Goal: Transaction & Acquisition: Purchase product/service

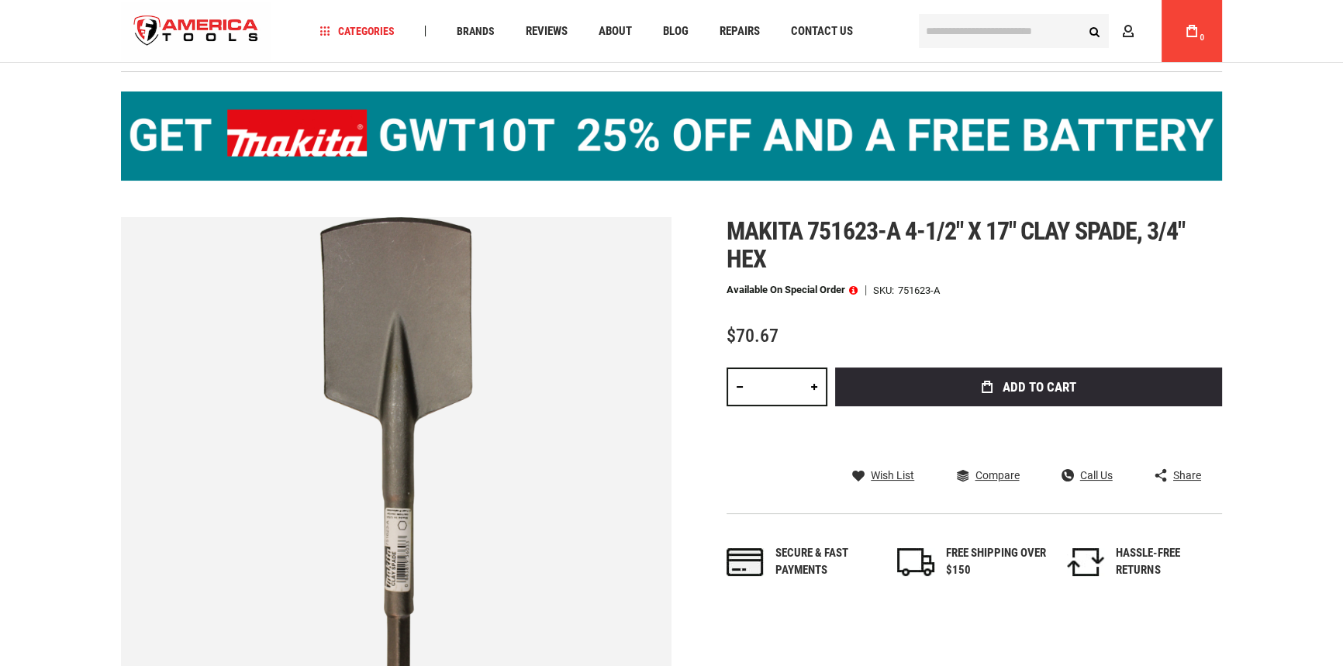
scroll to position [70, 0]
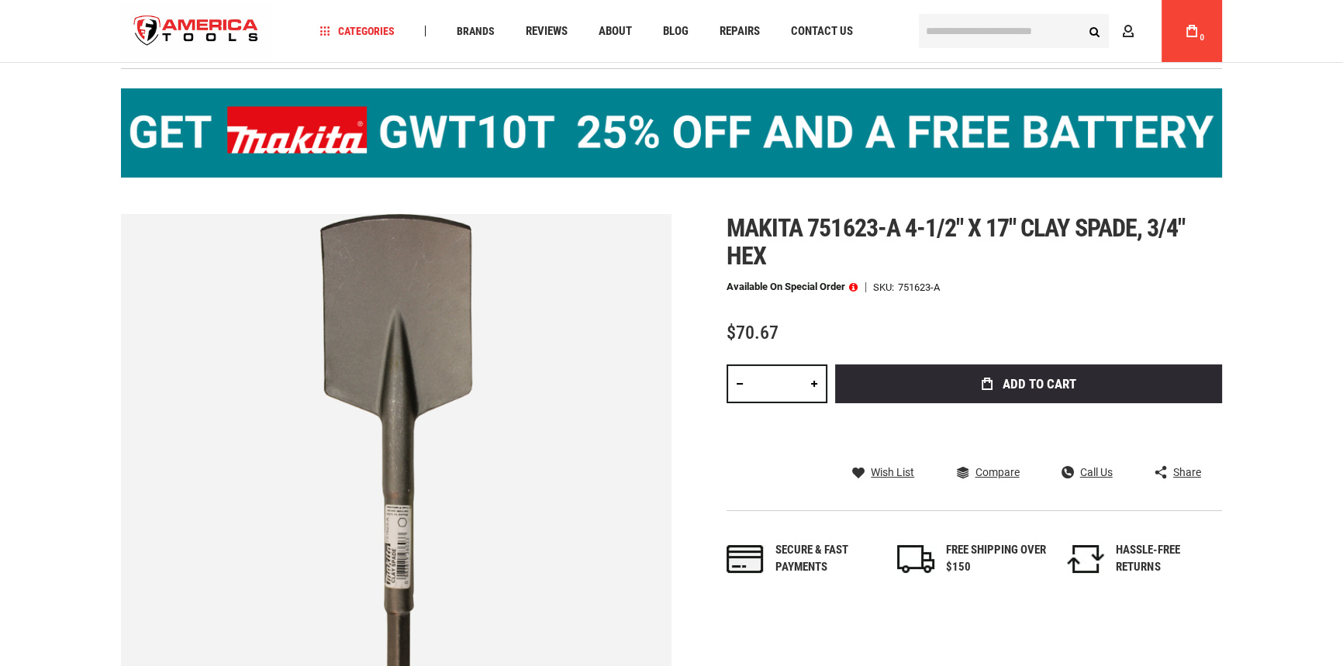
click at [810, 403] on link at bounding box center [814, 383] width 26 height 39
click at [815, 403] on link at bounding box center [814, 383] width 26 height 39
type input "*"
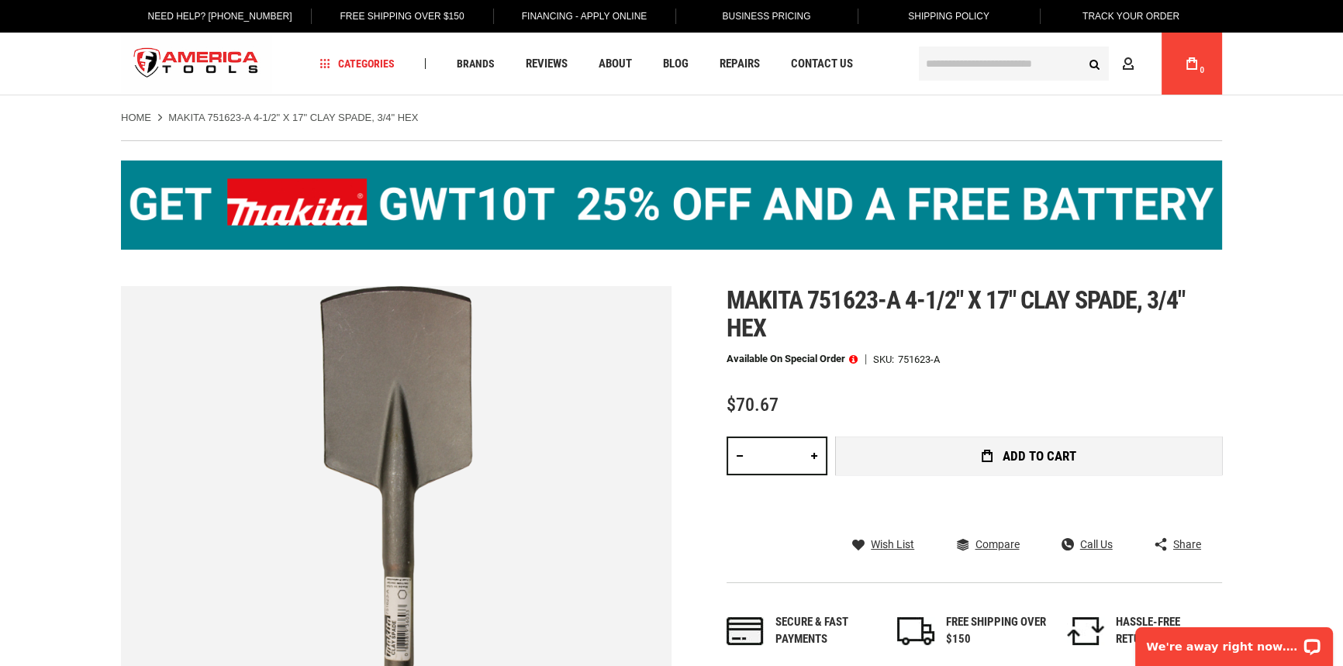
click at [1012, 463] on span "Add to Cart" at bounding box center [1039, 456] width 74 height 13
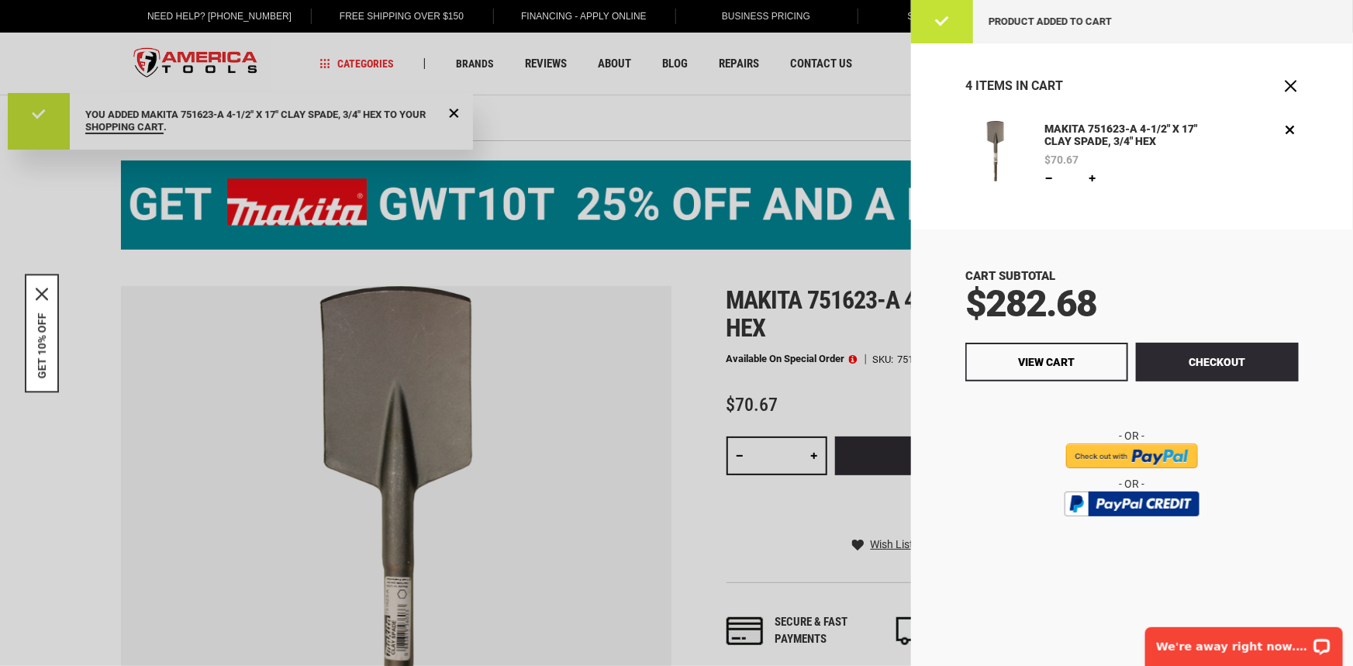
click at [1142, 468] on input "image" at bounding box center [1132, 455] width 132 height 25
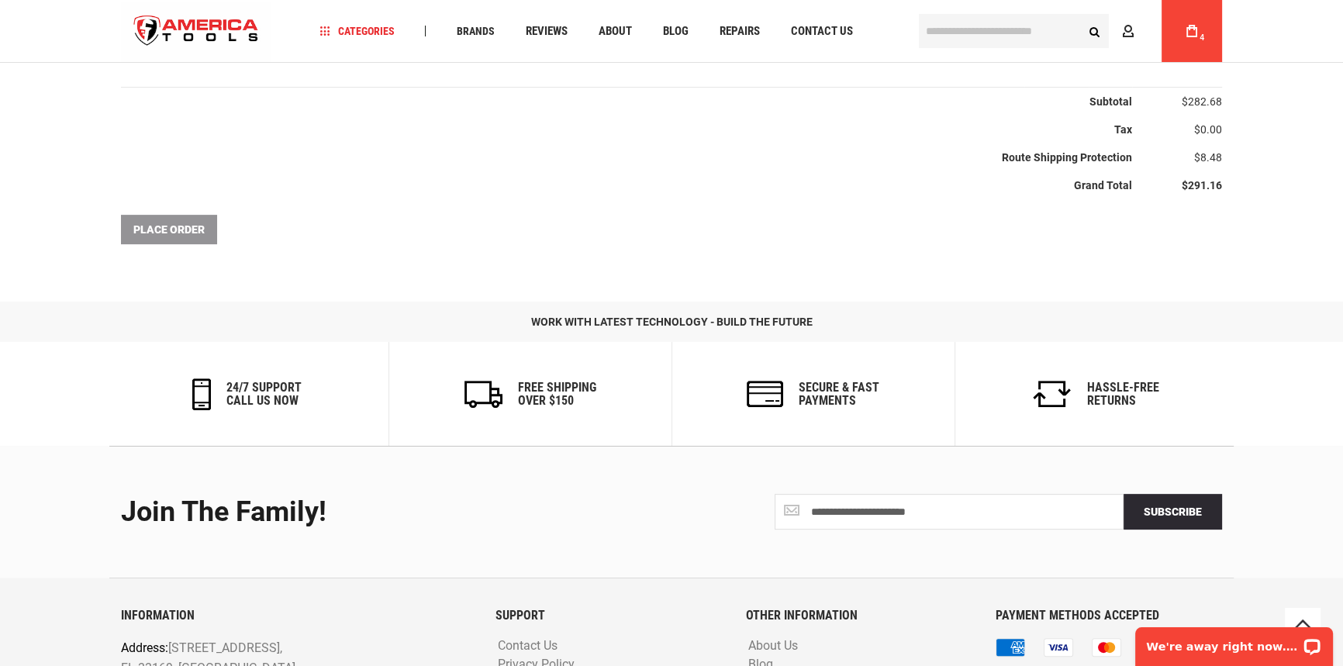
scroll to position [592, 0]
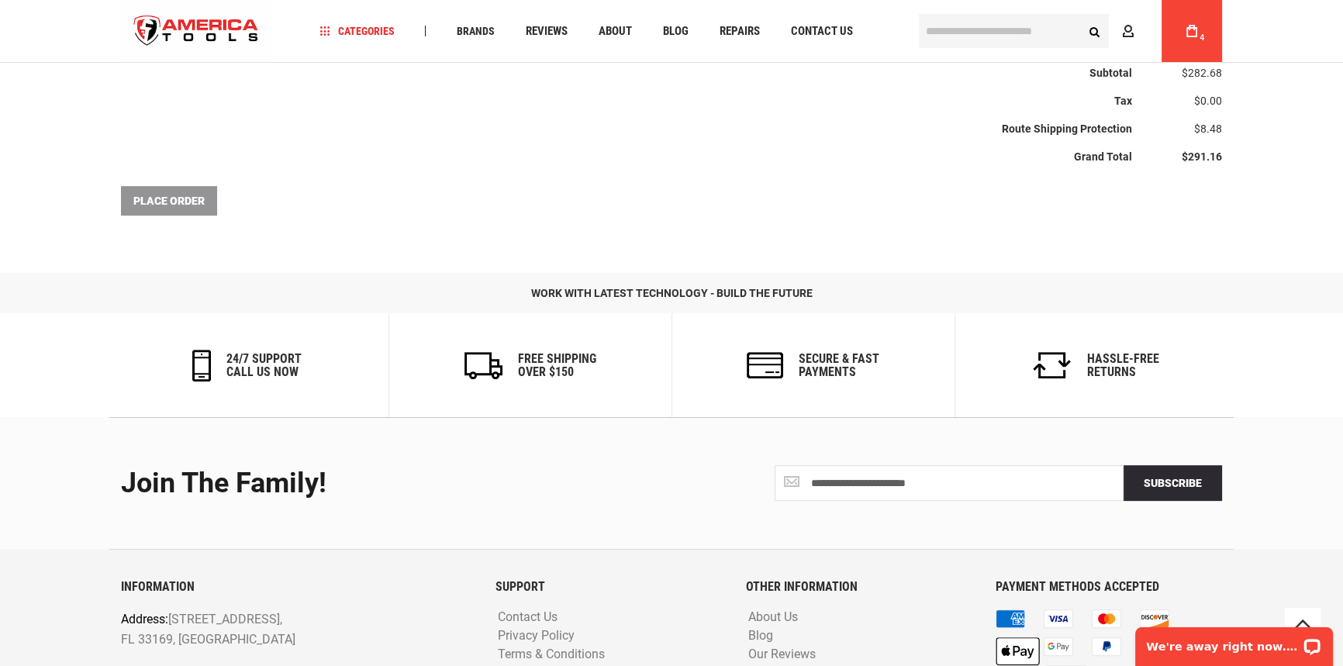
click at [170, 215] on div "Place Order" at bounding box center [671, 200] width 1101 height 29
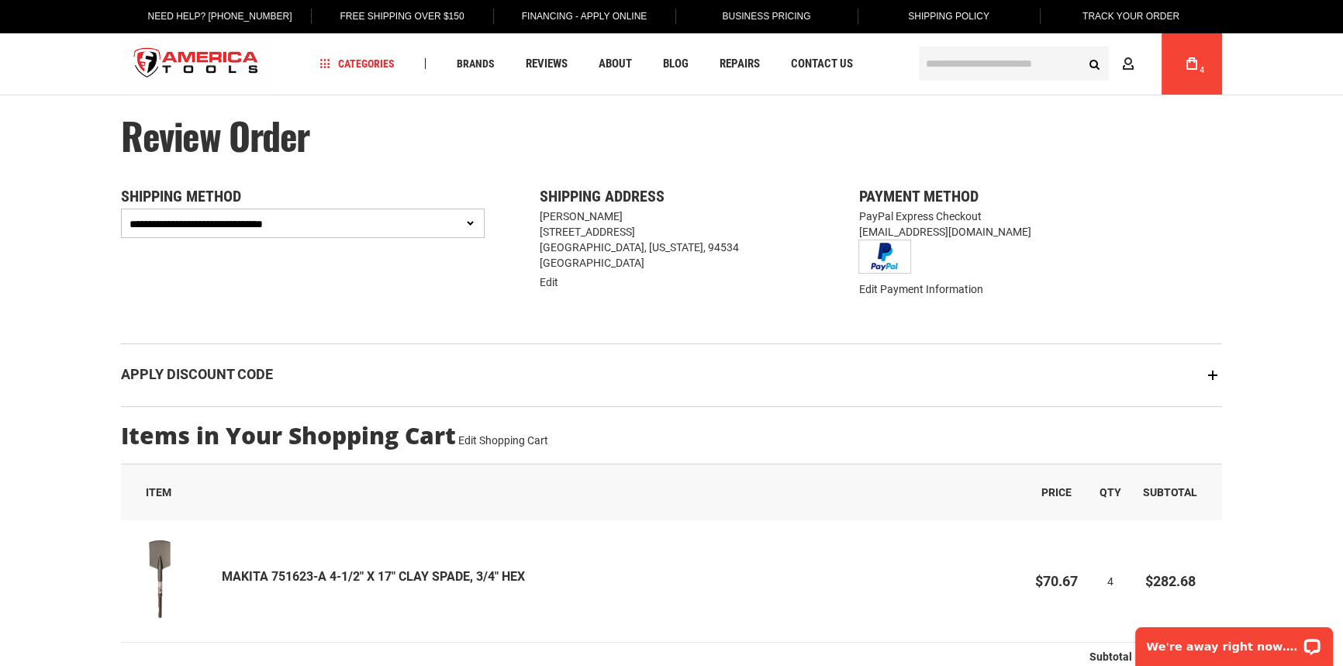
scroll to position [0, 0]
